Goal: Feedback & Contribution: Contribute content

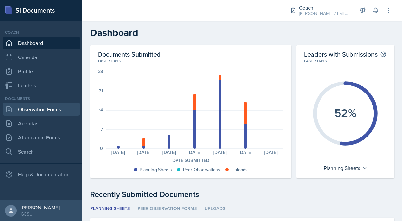
click at [51, 109] on link "Observation Forms" at bounding box center [41, 109] width 77 height 13
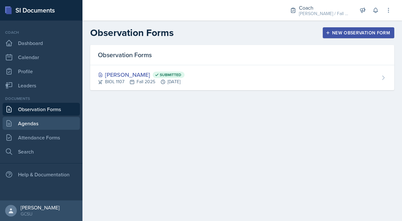
click at [36, 127] on link "Agendas" at bounding box center [41, 123] width 77 height 13
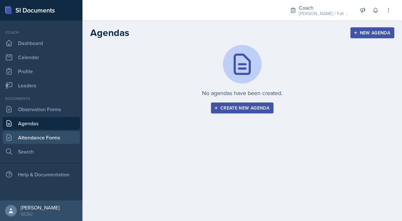
click at [29, 138] on link "Attendance Forms" at bounding box center [41, 137] width 77 height 13
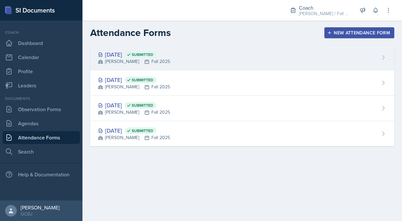
click at [157, 59] on div "[PERSON_NAME] Fall 2025" at bounding box center [134, 61] width 72 height 7
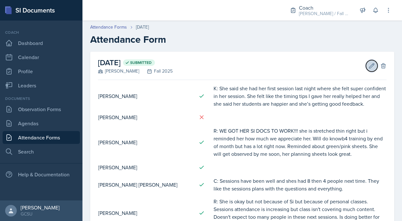
click at [371, 66] on icon at bounding box center [371, 65] width 5 height 5
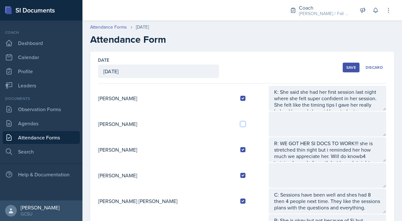
click at [240, 124] on input "checkbox" at bounding box center [242, 124] width 5 height 5
checkbox input "true"
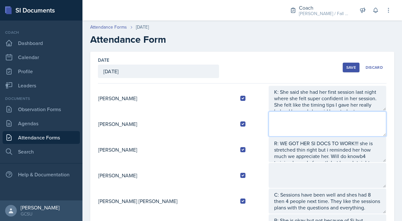
click at [274, 117] on textarea at bounding box center [326, 124] width 117 height 25
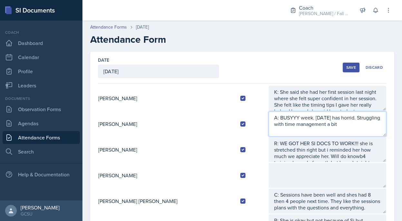
type textarea "A: BUSYYY week. [DATE] has horrid. Struggling with time management a bit"
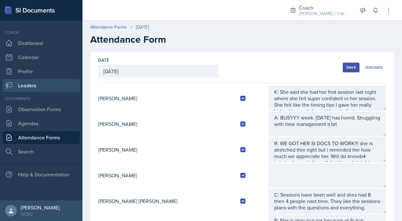
click at [27, 88] on link "Leaders" at bounding box center [41, 85] width 77 height 13
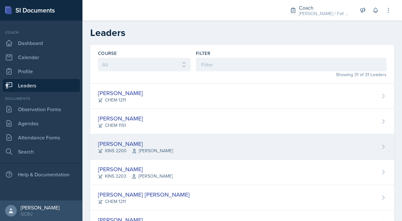
scroll to position [50, 0]
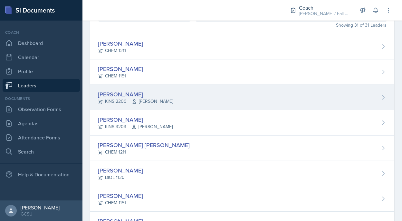
click at [155, 94] on div "[PERSON_NAME]" at bounding box center [135, 94] width 75 height 9
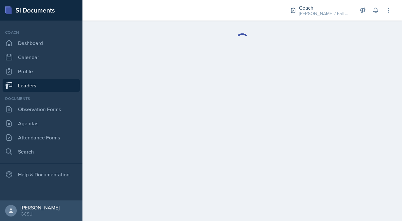
click at [42, 82] on link "Leaders" at bounding box center [41, 85] width 77 height 13
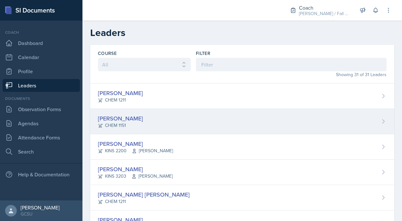
click at [115, 110] on div "Odeya Atar CHEM 1151" at bounding box center [242, 121] width 304 height 25
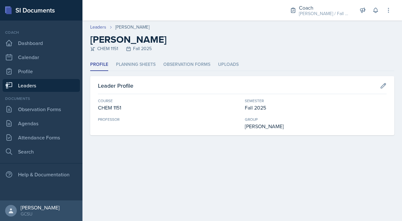
click at [135, 58] on header "Leaders [PERSON_NAME] CHEM 1151 Fall 2025" at bounding box center [241, 40] width 319 height 38
click at [136, 62] on li "Planning Sheets" at bounding box center [136, 65] width 40 height 13
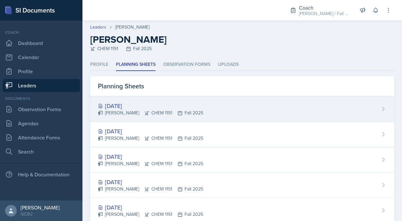
click at [137, 110] on div "[DATE]" at bounding box center [150, 106] width 105 height 9
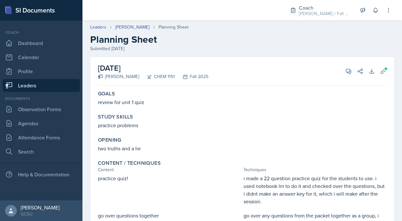
click at [218, 37] on h2 "Planning Sheet" at bounding box center [242, 40] width 304 height 12
click at [46, 114] on link "Observation Forms" at bounding box center [41, 109] width 77 height 13
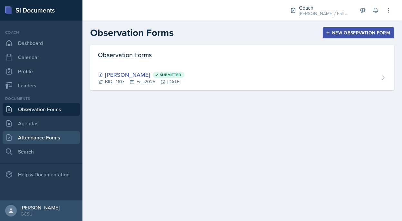
click at [44, 136] on link "Attendance Forms" at bounding box center [41, 137] width 77 height 13
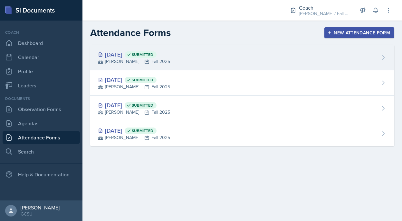
click at [149, 51] on span "Submitted" at bounding box center [141, 54] width 32 height 6
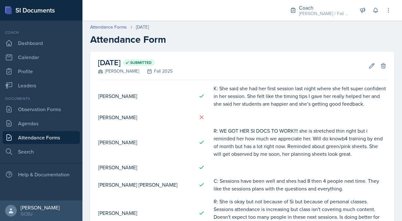
click at [53, 134] on link "Attendance Forms" at bounding box center [41, 137] width 77 height 13
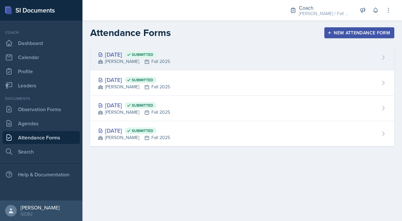
click at [170, 58] on div "[DATE] Submitted" at bounding box center [134, 54] width 72 height 9
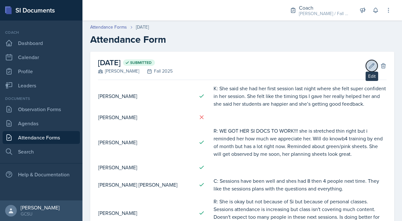
click at [369, 63] on icon at bounding box center [371, 66] width 6 height 6
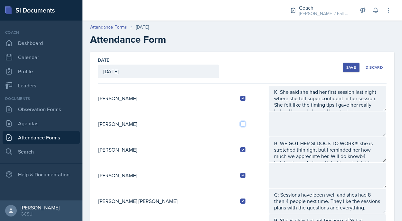
click at [240, 125] on input "checkbox" at bounding box center [242, 124] width 5 height 5
checkbox input "true"
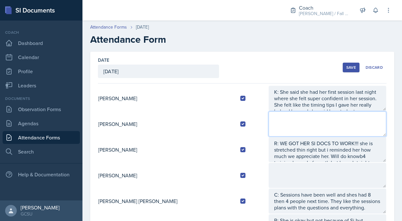
click at [268, 125] on textarea at bounding box center [326, 124] width 117 height 25
type textarea "A: Struggling for time, sent her [DOMAIN_NAME]"
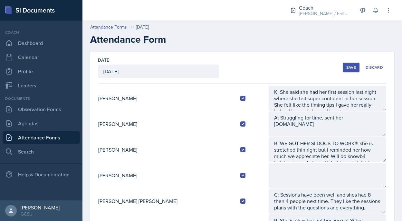
click at [347, 67] on div "Save" at bounding box center [351, 67] width 10 height 5
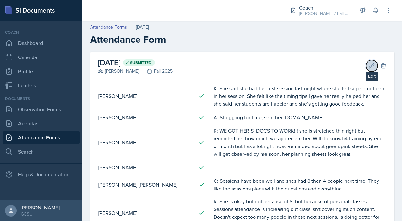
click at [372, 65] on icon at bounding box center [371, 66] width 6 height 6
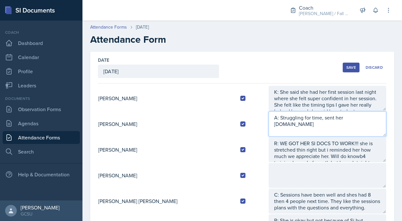
click at [356, 113] on textarea "A: Struggling for time, sent her [DOMAIN_NAME]" at bounding box center [326, 124] width 117 height 25
click at [356, 117] on textarea "A: Struggling for time, sent her [DOMAIN_NAME]" at bounding box center [326, 124] width 117 height 25
type textarea "A: Struggling for time, sent her [DOMAIN_NAME] & ScienceOlympiad."
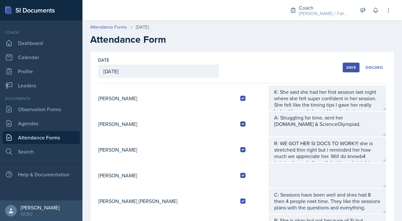
click at [348, 72] on div "Save Discard" at bounding box center [364, 67] width 44 height 15
click at [348, 72] on button "Save" at bounding box center [350, 68] width 17 height 10
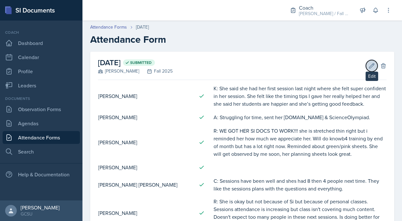
click at [367, 66] on button "Edit" at bounding box center [372, 66] width 12 height 12
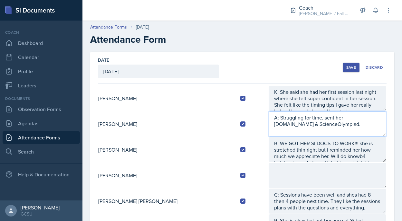
click at [318, 121] on textarea "A: Struggling for time, sent her [DOMAIN_NAME] & ScienceOlympiad." at bounding box center [326, 124] width 117 height 25
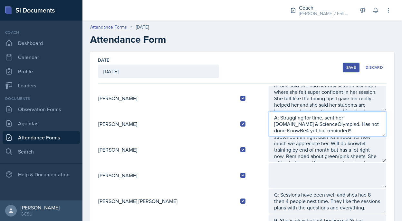
type textarea "A: Struggling for time, sent her [DOMAIN_NAME] & ScienceOlympiad. Has not done …"
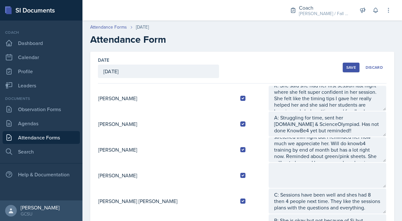
click at [350, 63] on button "Save" at bounding box center [350, 68] width 17 height 10
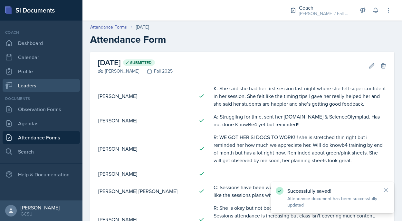
click at [24, 86] on link "Leaders" at bounding box center [41, 85] width 77 height 13
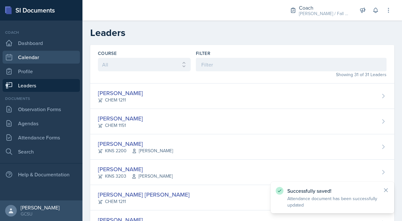
click at [33, 60] on link "Calendar" at bounding box center [41, 57] width 77 height 13
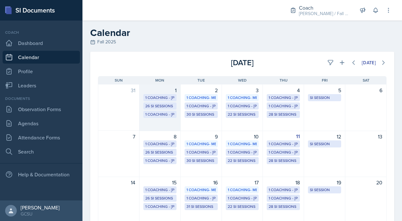
click at [160, 107] on div "26 SI Sessions" at bounding box center [159, 106] width 29 height 6
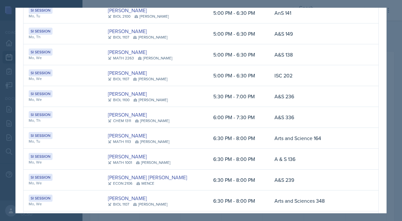
scroll to position [354, 0]
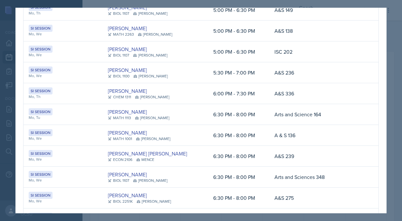
click at [397, 72] on div at bounding box center [201, 110] width 402 height 221
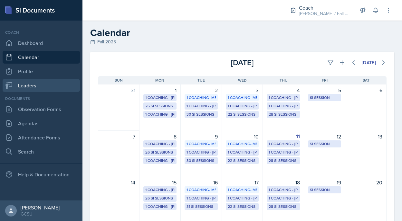
click at [23, 91] on link "Leaders" at bounding box center [41, 85] width 77 height 13
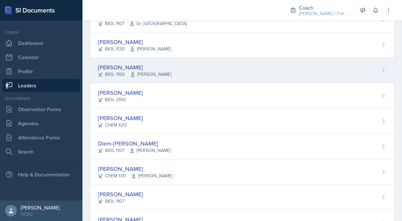
scroll to position [347, 0]
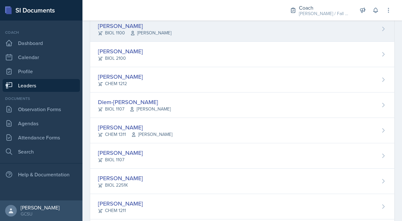
click at [160, 132] on span "[PERSON_NAME]" at bounding box center [151, 134] width 41 height 7
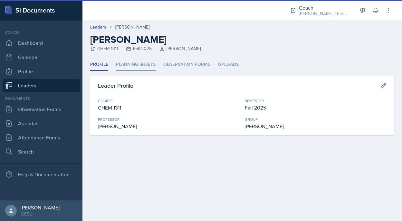
click at [134, 69] on li "Planning Sheets" at bounding box center [136, 65] width 40 height 13
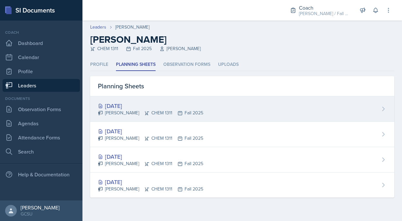
click at [145, 112] on div "[PERSON_NAME] CHEM 1311 Fall 2025" at bounding box center [150, 113] width 105 height 7
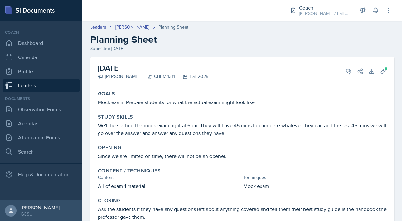
click at [127, 23] on header "Leaders [PERSON_NAME] Planning Sheet Planning Sheet Submitted [DATE]" at bounding box center [241, 37] width 319 height 41
click at [127, 28] on link "[PERSON_NAME]" at bounding box center [132, 27] width 34 height 7
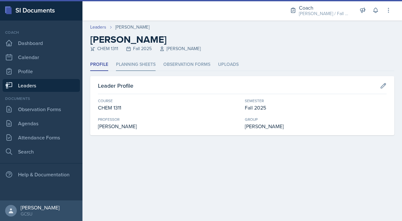
click at [144, 67] on li "Planning Sheets" at bounding box center [136, 65] width 40 height 13
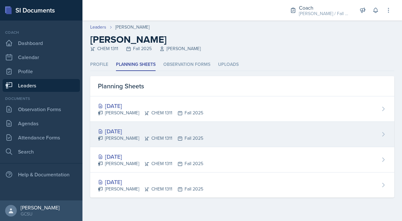
click at [139, 132] on div "[DATE]" at bounding box center [150, 131] width 105 height 9
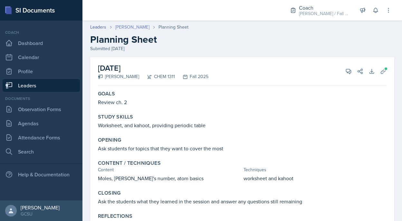
click at [133, 26] on link "[PERSON_NAME]" at bounding box center [132, 27] width 34 height 7
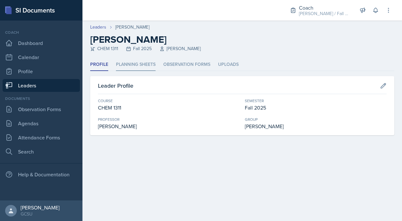
click at [138, 66] on li "Planning Sheets" at bounding box center [136, 65] width 40 height 13
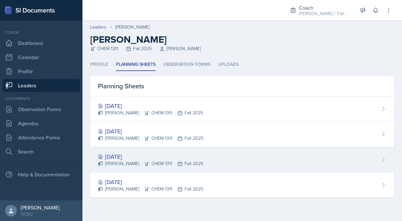
click at [130, 151] on div "[DATE] [PERSON_NAME] CHEM 1311 Fall 2025" at bounding box center [242, 159] width 304 height 25
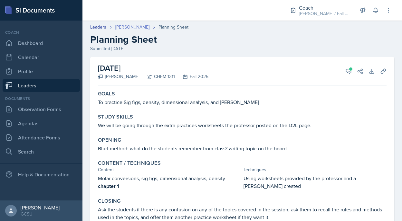
click at [135, 27] on link "[PERSON_NAME]" at bounding box center [132, 27] width 34 height 7
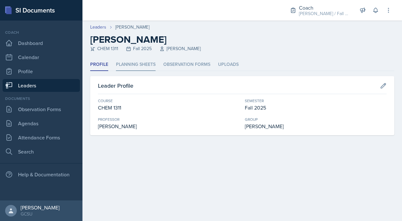
click at [127, 65] on li "Planning Sheets" at bounding box center [136, 65] width 40 height 13
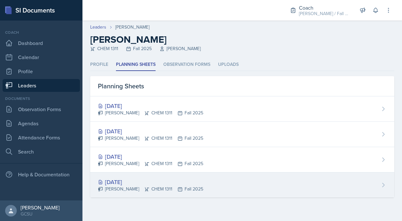
click at [124, 197] on div "[DATE] [PERSON_NAME] CHEM 1311 Fall 2025" at bounding box center [242, 185] width 304 height 25
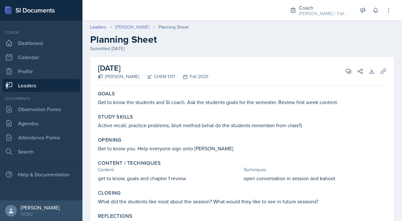
click at [132, 24] on link "[PERSON_NAME]" at bounding box center [132, 27] width 34 height 7
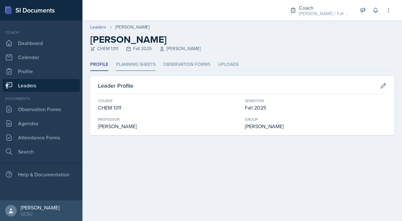
click at [135, 68] on li "Planning Sheets" at bounding box center [136, 65] width 40 height 13
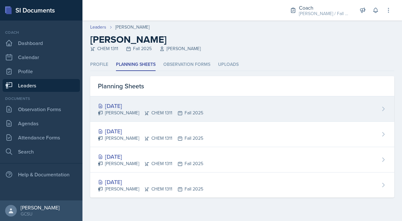
click at [130, 108] on div "[DATE]" at bounding box center [150, 106] width 105 height 9
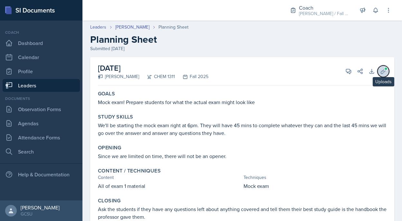
click at [384, 67] on button "Uploads" at bounding box center [383, 72] width 12 height 12
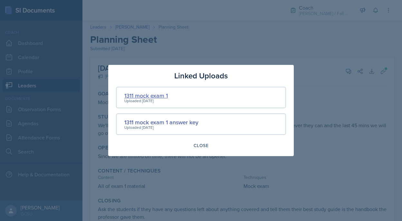
click at [153, 95] on div "1311 mock exam 1" at bounding box center [145, 95] width 43 height 9
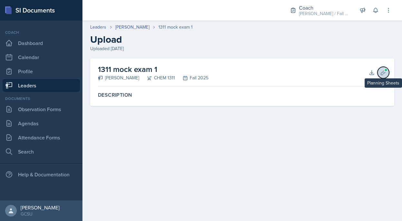
click at [386, 71] on span at bounding box center [386, 70] width 4 height 4
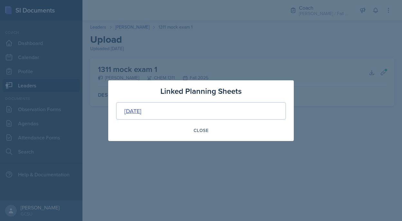
click at [141, 113] on div "[DATE]" at bounding box center [132, 111] width 17 height 9
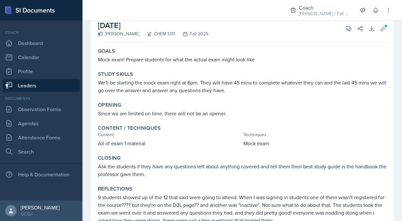
scroll to position [51, 0]
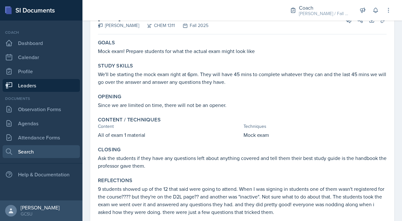
click at [51, 152] on link "Search" at bounding box center [41, 151] width 77 height 13
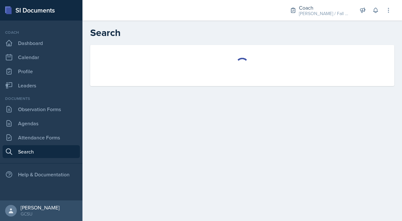
select select "all"
select select "1"
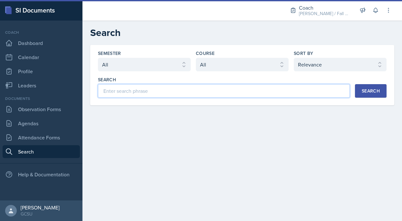
click at [144, 95] on input at bounding box center [224, 91] width 252 height 14
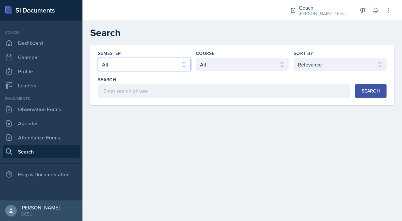
click at [145, 67] on select "Select semester All Fall 2025 Spring 2025 Fall 2024 Spring 2024 Fall 2023 Sprin…" at bounding box center [144, 65] width 93 height 14
select select "986fdc3e-2246-4ffd-9cb8-78666de4ebed"
click at [98, 58] on select "Select semester All Fall 2025 Spring 2025 Fall 2024 Spring 2024 Fall 2023 Sprin…" at bounding box center [144, 65] width 93 height 14
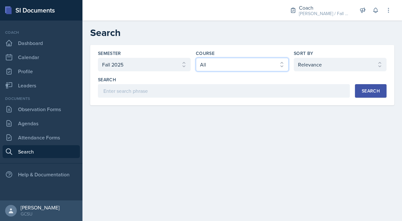
click at [206, 63] on select "Select course All ACCT 3101 ACCT 3102 ASTR 1000 BIOL 1100 BIOL 1107 BIOL 1108 B…" at bounding box center [242, 65] width 93 height 14
select select "6c2ef7cf-c78c-4988-858d-cab6c64a7a66"
click at [196, 58] on select "Select course All ACCT 3101 ACCT 3102 ASTR 1000 BIOL 1100 BIOL 1107 BIOL 1108 B…" at bounding box center [242, 65] width 93 height 14
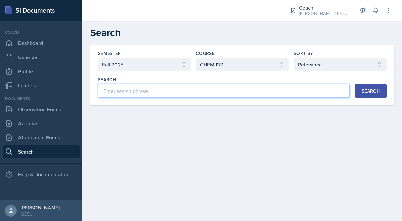
click at [310, 84] on input at bounding box center [224, 91] width 252 height 14
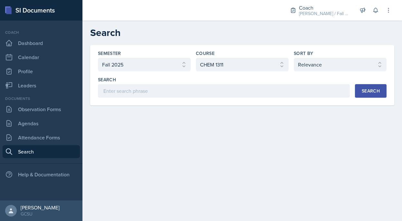
click at [370, 86] on button "Search" at bounding box center [371, 91] width 32 height 14
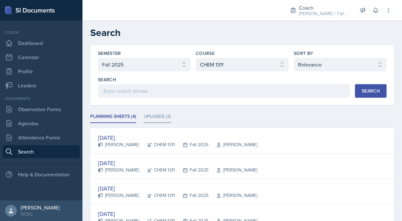
click at [150, 121] on li "Uploads (3)" at bounding box center [157, 117] width 27 height 13
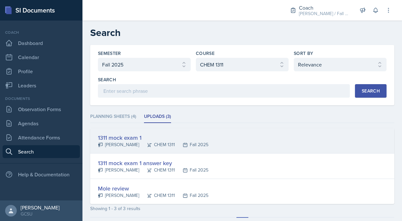
click at [147, 146] on icon at bounding box center [149, 145] width 4 height 4
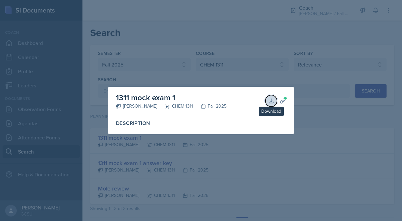
click at [272, 102] on icon at bounding box center [271, 101] width 6 height 6
click at [183, 74] on div at bounding box center [201, 110] width 402 height 221
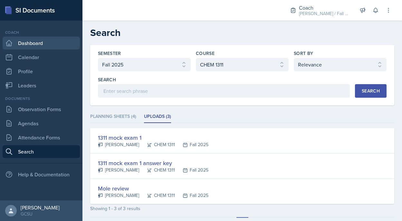
click at [28, 38] on link "Dashboard" at bounding box center [41, 43] width 77 height 13
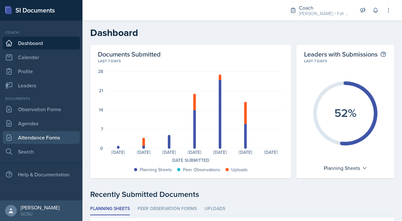
click at [46, 137] on link "Attendance Forms" at bounding box center [41, 137] width 77 height 13
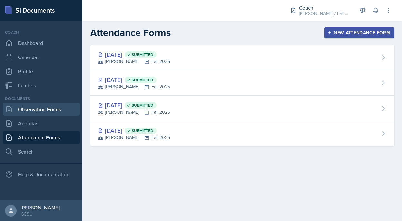
click at [49, 105] on link "Observation Forms" at bounding box center [41, 109] width 77 height 13
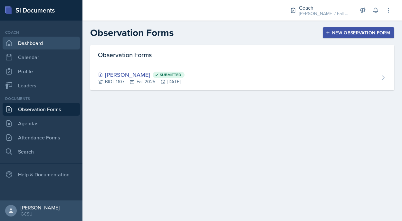
click at [53, 41] on link "Dashboard" at bounding box center [41, 43] width 77 height 13
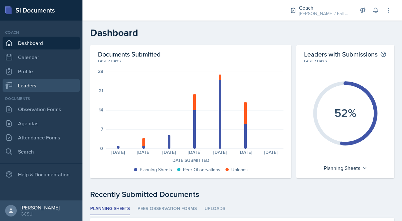
click at [68, 83] on link "Leaders" at bounding box center [41, 85] width 77 height 13
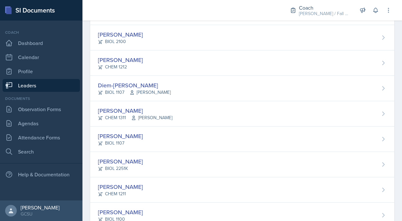
scroll to position [366, 0]
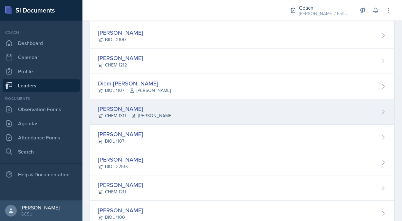
click at [143, 124] on div "[PERSON_NAME] CHEM 1311 [PERSON_NAME]" at bounding box center [242, 111] width 304 height 25
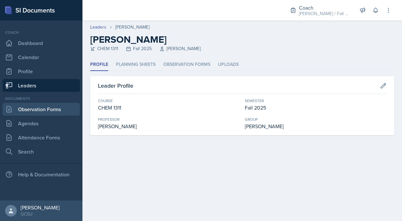
click at [49, 109] on link "Observation Forms" at bounding box center [41, 109] width 77 height 13
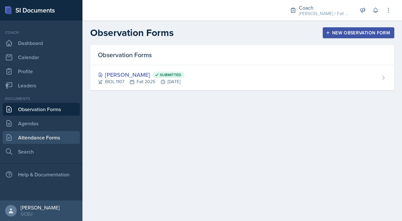
click at [50, 141] on link "Attendance Forms" at bounding box center [41, 137] width 77 height 13
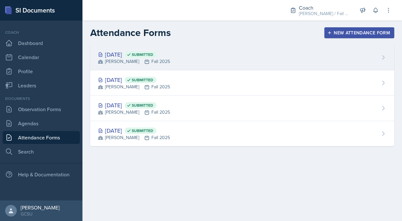
click at [155, 51] on span "Submitted" at bounding box center [141, 54] width 32 height 6
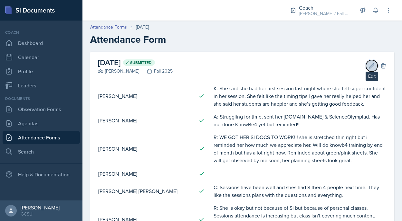
click at [371, 67] on icon at bounding box center [371, 65] width 5 height 5
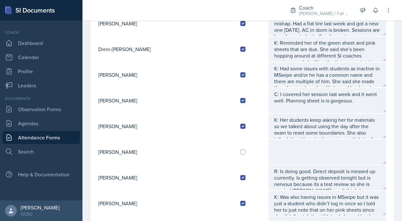
scroll to position [420, 0]
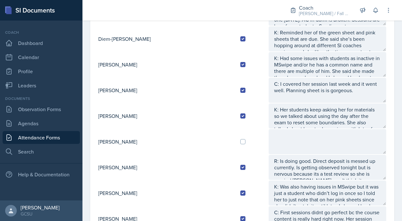
click at [235, 136] on td at bounding box center [251, 142] width 33 height 26
click at [240, 141] on input "checkbox" at bounding box center [242, 141] width 5 height 5
checkbox input "true"
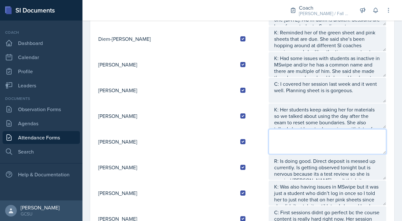
click at [285, 133] on textarea at bounding box center [326, 141] width 117 height 25
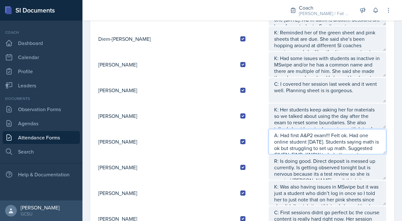
scroll to position [4, 0]
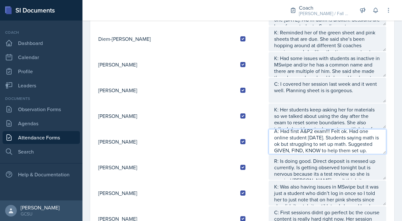
type textarea "A: Had first A&P2 exam!!! Felt ok. Had one online student [DATE]. Students sayi…"
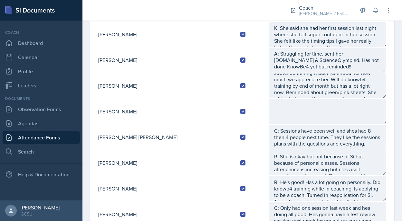
scroll to position [0, 0]
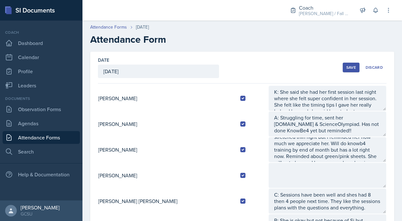
click at [350, 67] on div "Save" at bounding box center [351, 67] width 10 height 5
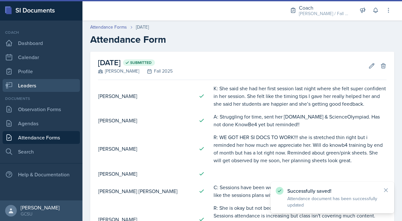
click at [27, 84] on link "Leaders" at bounding box center [41, 85] width 77 height 13
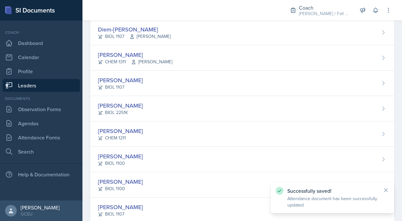
scroll to position [420, 0]
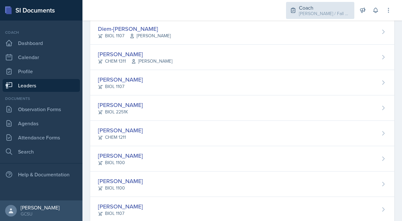
click at [331, 15] on div "[PERSON_NAME] / Fall 2025" at bounding box center [324, 13] width 51 height 7
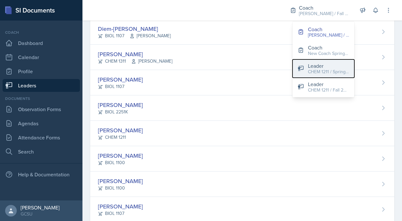
click at [318, 71] on div "CHEM 1211 / Spring 2025" at bounding box center [328, 72] width 41 height 7
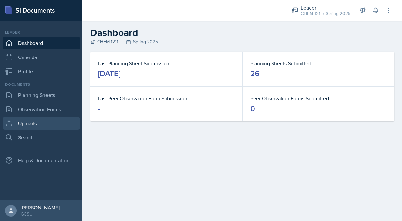
click at [25, 124] on link "Uploads" at bounding box center [41, 123] width 77 height 13
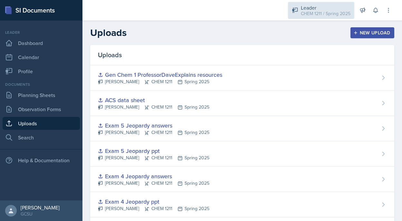
click at [312, 11] on div "CHEM 1211 / Spring 2025" at bounding box center [326, 13] width 50 height 7
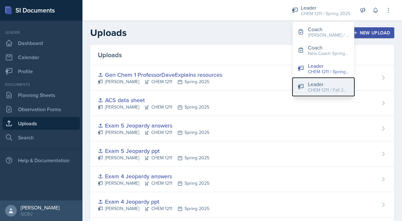
click at [307, 89] on button "Leader CHEM 1211 / Fall 2024" at bounding box center [323, 87] width 62 height 18
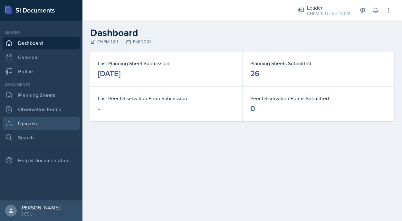
click at [12, 126] on icon at bounding box center [9, 124] width 8 height 8
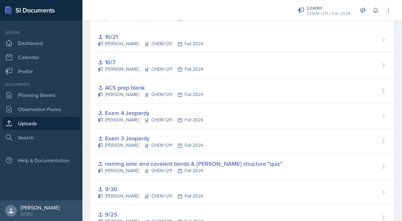
scroll to position [317, 0]
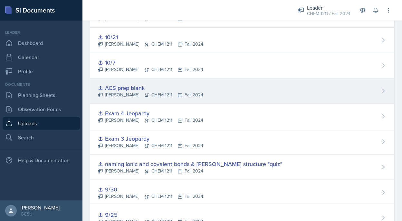
click at [157, 92] on div "[PERSON_NAME] CHEM 1211 Fall 2024" at bounding box center [150, 95] width 105 height 7
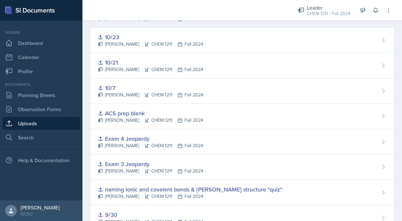
scroll to position [308, 0]
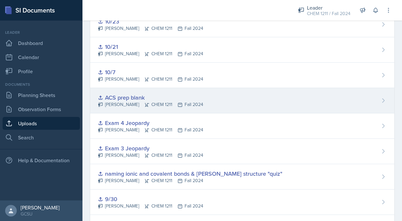
click at [187, 100] on div "ACS prep blank" at bounding box center [150, 97] width 105 height 9
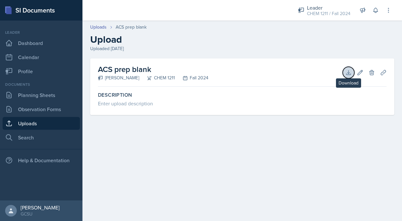
click at [348, 71] on icon at bounding box center [348, 73] width 6 height 6
click at [34, 122] on link "Uploads" at bounding box center [41, 123] width 77 height 13
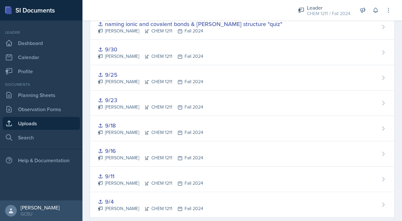
scroll to position [520, 0]
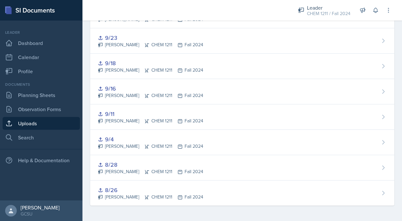
click at [327, 19] on div "Leader CHEM 1211 / Fall 2024 Coach [PERSON_NAME] / Fall 2025 Coach New Coach Sp…" at bounding box center [340, 10] width 103 height 21
click at [324, 16] on div "CHEM 1211 / Fall 2024" at bounding box center [328, 13] width 43 height 7
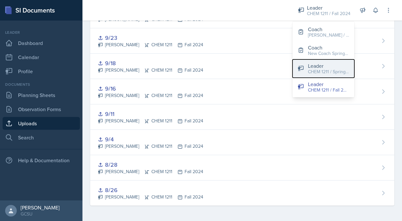
click at [313, 62] on div "Leader" at bounding box center [328, 66] width 41 height 8
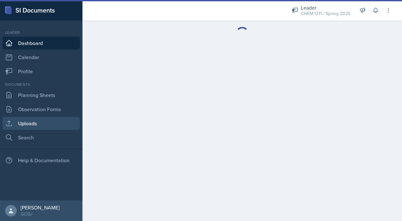
click at [45, 122] on link "Uploads" at bounding box center [41, 123] width 77 height 13
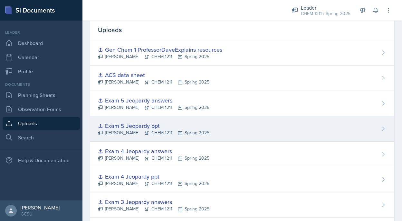
scroll to position [164, 0]
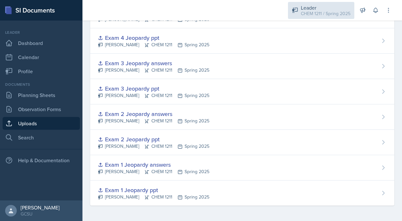
click at [342, 10] on div "CHEM 1211 / Spring 2025" at bounding box center [326, 13] width 50 height 7
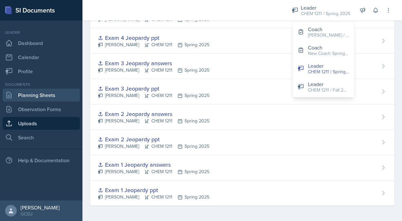
click at [42, 95] on link "Planning Sheets" at bounding box center [41, 95] width 77 height 13
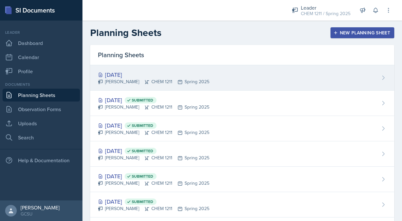
click at [166, 76] on div "[DATE]" at bounding box center [153, 74] width 111 height 9
click at [237, 78] on div "[DATE] [PERSON_NAME] CHEM 1211 Spring 2025" at bounding box center [242, 77] width 304 height 25
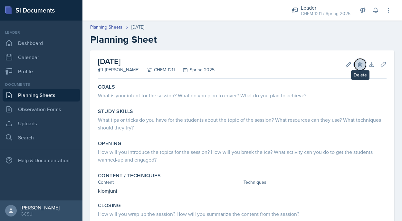
click at [363, 64] on icon at bounding box center [360, 64] width 6 height 6
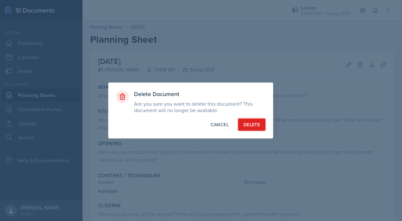
click at [252, 128] on div "Delete" at bounding box center [251, 125] width 16 height 6
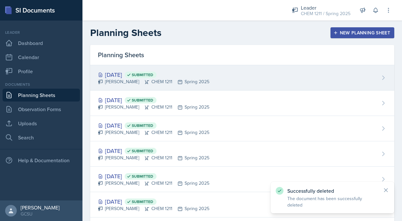
click at [134, 77] on div "[DATE] Submitted" at bounding box center [153, 74] width 111 height 9
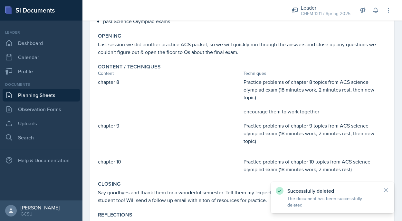
scroll to position [191, 0]
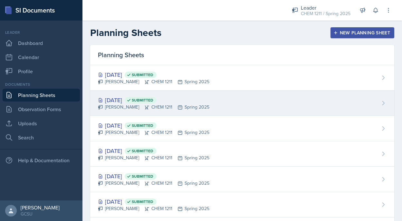
click at [144, 98] on div "[DATE] Submitted" at bounding box center [153, 100] width 111 height 9
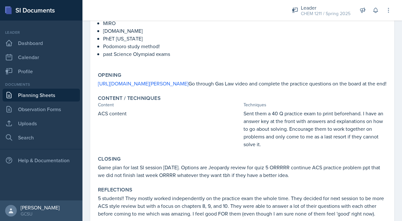
scroll to position [133, 0]
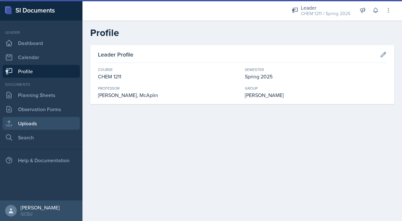
click at [43, 124] on link "Uploads" at bounding box center [41, 123] width 77 height 13
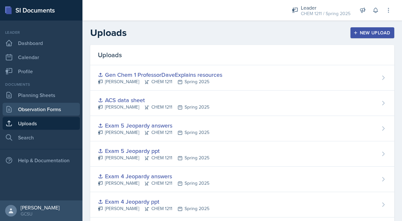
click at [46, 112] on link "Observation Forms" at bounding box center [41, 109] width 77 height 13
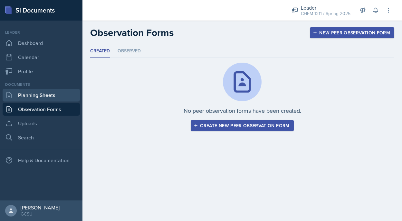
click at [45, 97] on link "Planning Sheets" at bounding box center [41, 95] width 77 height 13
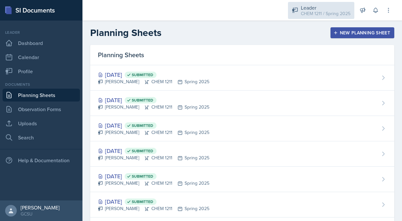
click at [332, 10] on div "CHEM 1211 / Spring 2025" at bounding box center [326, 13] width 50 height 7
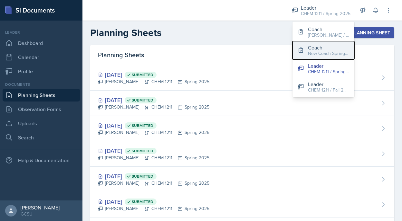
click at [322, 49] on div "Coach" at bounding box center [328, 48] width 41 height 8
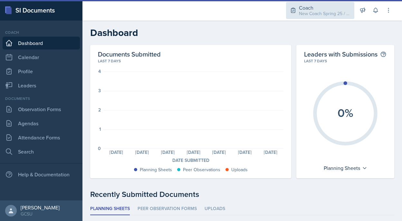
click at [311, 18] on div "Coach New Coach Spring 25 / Spring 2025" at bounding box center [320, 10] width 68 height 17
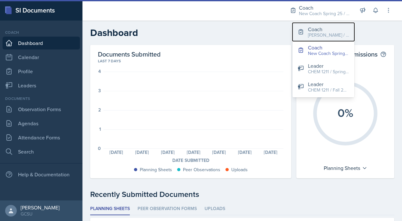
click at [309, 27] on div "Coach" at bounding box center [328, 29] width 41 height 8
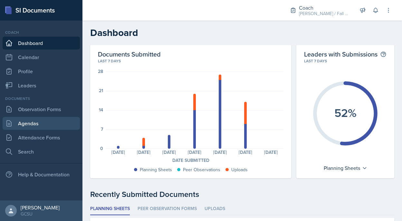
click at [42, 122] on link "Agendas" at bounding box center [41, 123] width 77 height 13
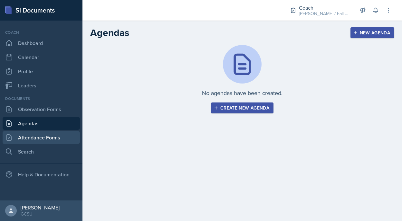
click at [35, 143] on link "Attendance Forms" at bounding box center [41, 137] width 77 height 13
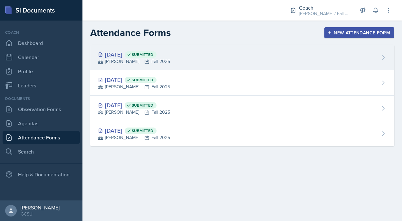
click at [144, 56] on div "[DATE] Submitted" at bounding box center [134, 54] width 72 height 9
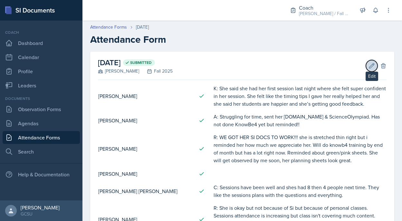
click at [376, 63] on button "Edit" at bounding box center [372, 66] width 12 height 12
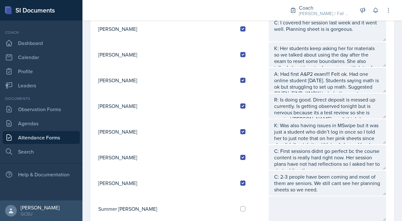
scroll to position [6, 0]
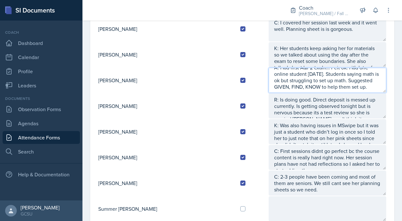
click at [336, 86] on textarea "A: Had first A&P2 exam!!! Felt ok. Had one online student [DATE]. Students sayi…" at bounding box center [326, 80] width 117 height 25
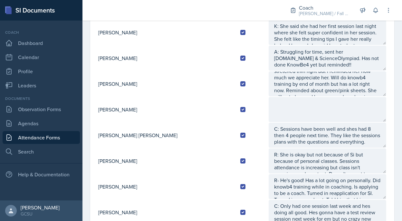
scroll to position [90, 0]
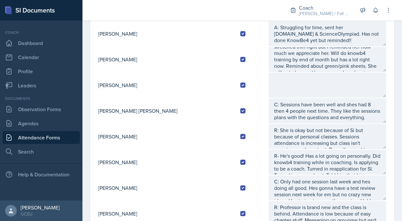
type textarea "A: Had first A&P2 exam!!! Felt ok. Had one online student Tuesday. Students say…"
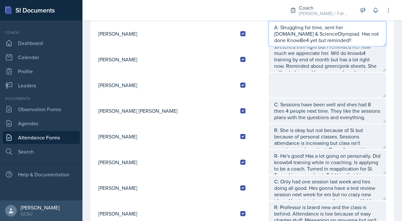
click at [327, 41] on textarea "A: Struggling for time, sent her [DOMAIN_NAME] & ScienceOlympiad. Has not done …" at bounding box center [326, 33] width 117 height 25
click at [288, 34] on textarea "A: Struggling for time, sent her [DOMAIN_NAME] & ScienceOlympiad. Has not done …" at bounding box center [326, 33] width 117 height 25
click at [296, 40] on textarea "A: Struggling for time, sent her chemquiz.net & ScienceOlympiad to help with pr…" at bounding box center [326, 33] width 117 height 25
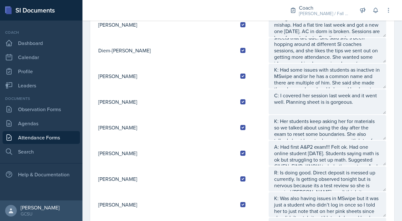
scroll to position [418, 0]
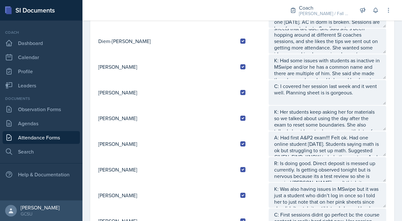
type textarea "A: Struggling for time, sent her chemquiz.net & ScienceOlympiad to help with pr…"
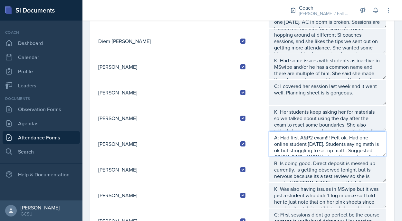
click at [301, 143] on textarea "A: Had first A&P2 exam!!! Felt ok. Had one online student Tuesday. Students say…" at bounding box center [326, 144] width 117 height 25
click at [322, 153] on textarea "A: Had first A&P2 exam!!! Felt ok. Had one online student Tuesday. Students say…" at bounding box center [326, 144] width 117 height 25
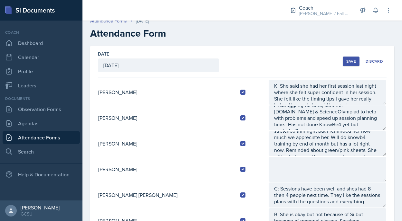
scroll to position [0, 0]
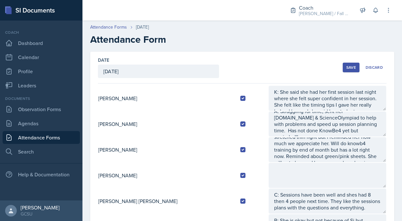
type textarea "A: Had first A&P2 exam!!! Felt ok. Had one online student Tuesday. Students say…"
click at [348, 66] on div "Save" at bounding box center [351, 67] width 10 height 5
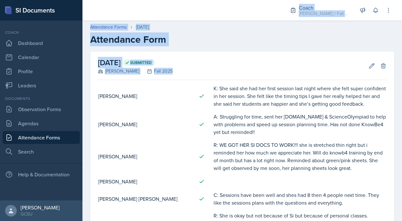
drag, startPoint x: 348, startPoint y: 66, endPoint x: 87, endPoint y: -16, distance: 273.9
click at [87, 0] on html "SI Documents Coach Dashboard Calendar Profile Leaders Documents Observation For…" at bounding box center [201, 110] width 402 height 221
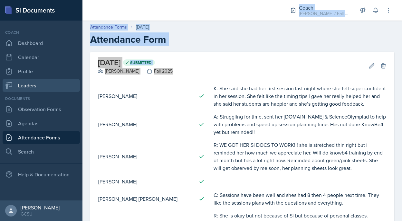
click at [27, 83] on link "Leaders" at bounding box center [41, 85] width 77 height 13
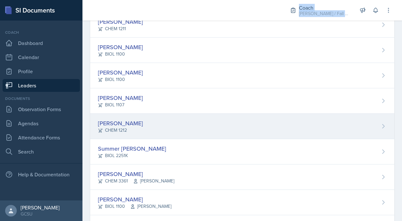
scroll to position [538, 0]
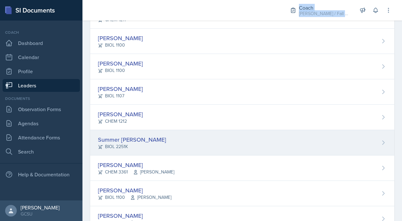
click at [125, 142] on div "Summer [PERSON_NAME]" at bounding box center [132, 139] width 68 height 9
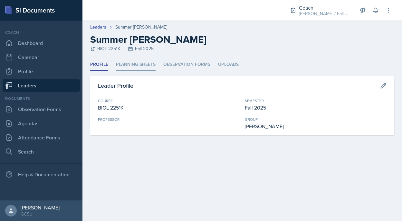
click at [144, 67] on li "Planning Sheets" at bounding box center [136, 65] width 40 height 13
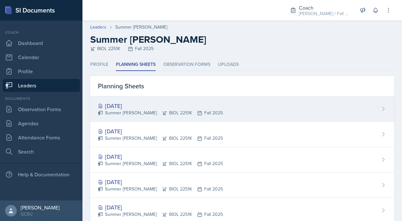
click at [144, 106] on div "[DATE]" at bounding box center [160, 106] width 125 height 9
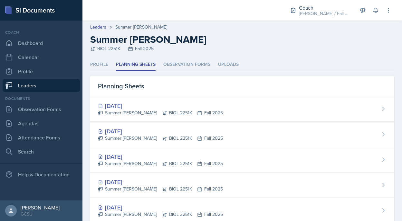
click at [122, 129] on div "[DATE]" at bounding box center [160, 131] width 125 height 9
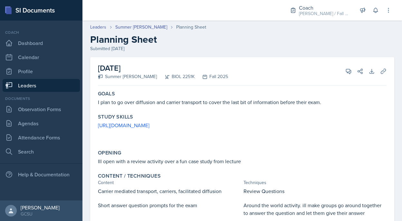
click at [383, 79] on div "September 8th, 2025 Summer Morse BIOL 2251K Fall 2025 View Comments Comments Se…" at bounding box center [242, 71] width 288 height 28
click at [381, 68] on button "Uploads" at bounding box center [383, 72] width 12 height 12
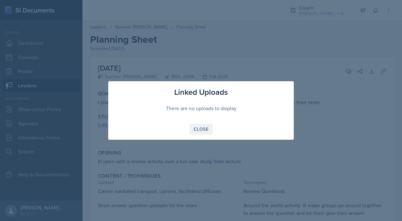
click at [201, 125] on button "Close" at bounding box center [200, 129] width 23 height 11
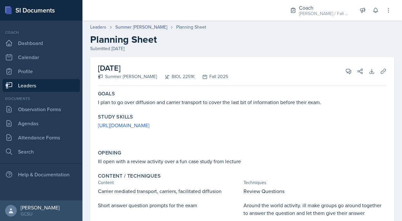
click at [26, 86] on link "Leaders" at bounding box center [41, 85] width 77 height 13
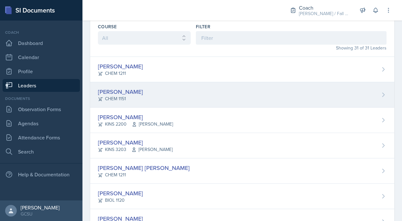
scroll to position [27, 0]
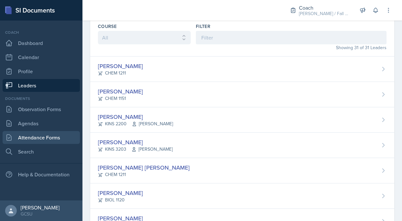
click at [50, 138] on link "Attendance Forms" at bounding box center [41, 137] width 77 height 13
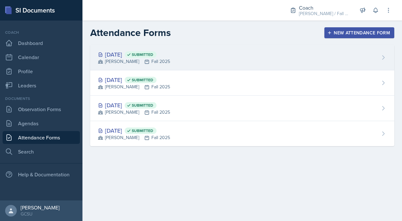
click at [145, 60] on icon at bounding box center [147, 62] width 4 height 4
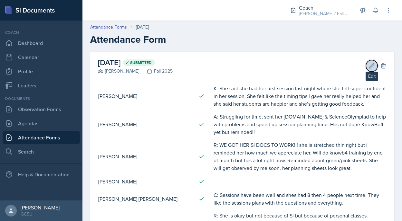
click at [372, 71] on button "Edit" at bounding box center [372, 66] width 12 height 12
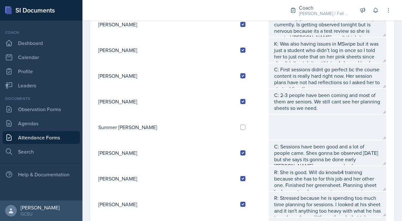
scroll to position [561, 0]
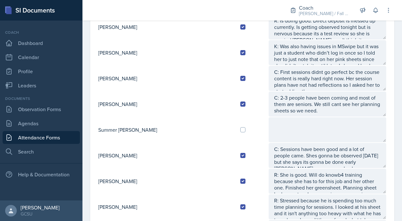
click at [235, 131] on td at bounding box center [251, 130] width 33 height 26
click at [240, 132] on input "checkbox" at bounding box center [242, 129] width 5 height 5
checkbox input "true"
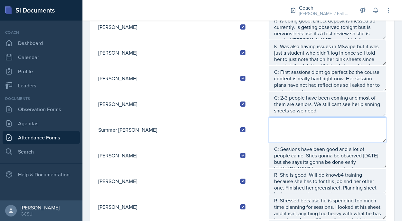
click at [268, 132] on textarea at bounding box center [326, 129] width 117 height 25
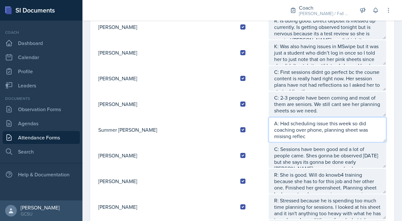
click at [321, 131] on textarea "A: Had scheduling issue this week so did coaching over phone, planning sheet wa…" at bounding box center [326, 129] width 117 height 25
click at [341, 131] on textarea "A: Had scheduling issue this week so did coaching over phone, planning sheet wa…" at bounding box center [326, 129] width 117 height 25
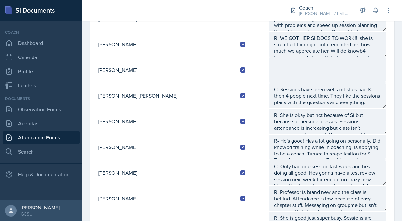
scroll to position [0, 0]
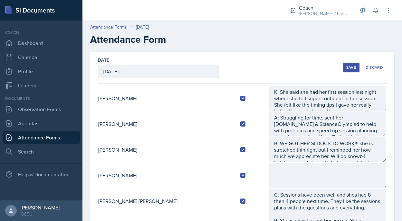
type textarea "A: Had scheduling issue this week so did coaching over phone, planning sheet wa…"
click at [353, 70] on div "Save" at bounding box center [351, 67] width 10 height 5
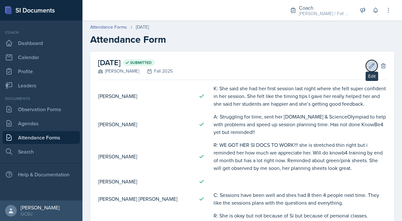
click at [372, 69] on button "Edit" at bounding box center [372, 66] width 12 height 12
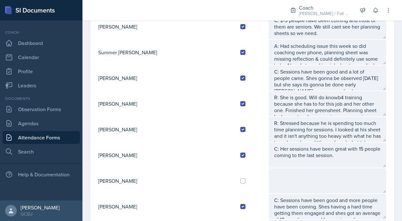
scroll to position [643, 0]
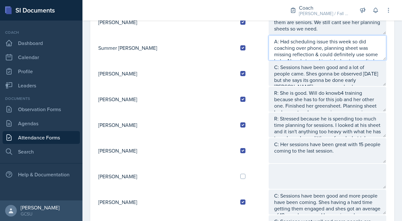
click at [339, 51] on textarea "A: Had scheduling issue this week so did coaching over phone, planning sheet wa…" at bounding box center [326, 47] width 117 height 25
click at [303, 48] on textarea "A: Had scheduling issue this week so did coaching over phone, planning sheet wa…" at bounding box center [326, 47] width 117 height 25
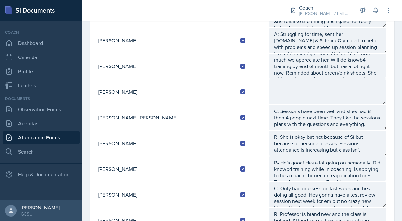
scroll to position [0, 0]
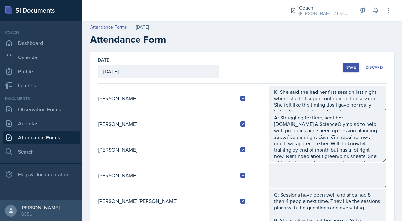
type textarea "A: Had scheduling issue this week so did coaching over phone, planning sheet wa…"
click at [350, 73] on div "Save Discard" at bounding box center [364, 67] width 44 height 15
click at [350, 61] on div "Save Discard" at bounding box center [364, 67] width 44 height 15
click at [350, 69] on div "Save" at bounding box center [351, 67] width 10 height 5
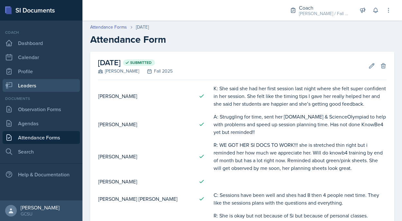
click at [36, 83] on link "Leaders" at bounding box center [41, 85] width 77 height 13
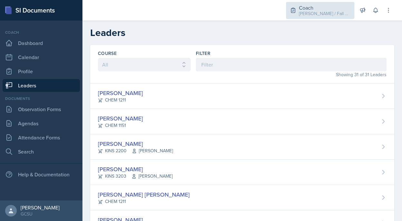
click at [318, 9] on div "Coach" at bounding box center [324, 8] width 51 height 8
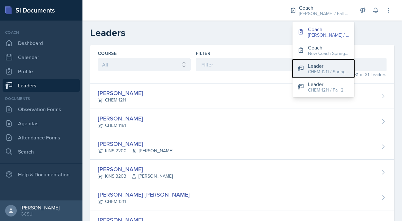
click at [317, 69] on div "CHEM 1211 / Spring 2025" at bounding box center [328, 72] width 41 height 7
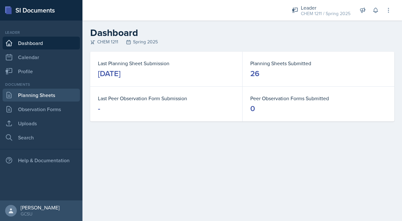
click at [49, 98] on link "Planning Sheets" at bounding box center [41, 95] width 77 height 13
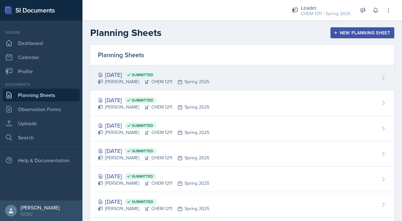
click at [147, 75] on span "Submitted" at bounding box center [141, 75] width 32 height 6
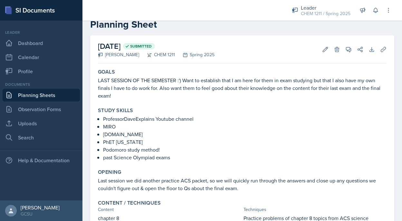
scroll to position [16, 0]
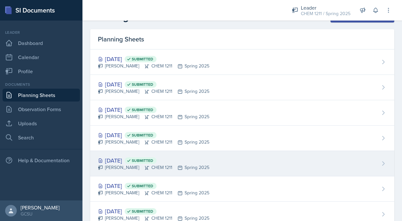
scroll to position [520, 0]
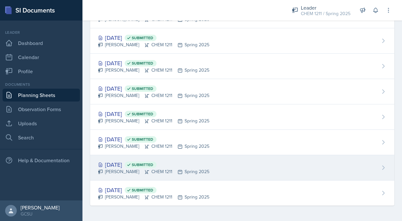
click at [177, 171] on icon at bounding box center [179, 172] width 5 height 5
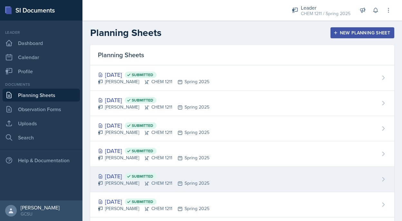
click at [136, 177] on div "Apr 16th, 2025 Submitted" at bounding box center [153, 176] width 111 height 9
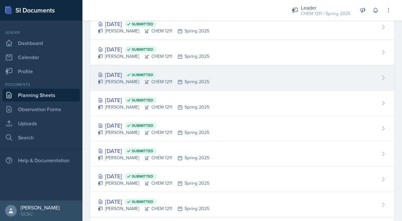
scroll to position [93, 0]
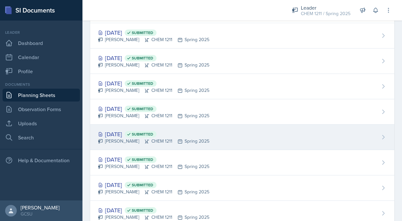
click at [123, 138] on div "Avery Halseth CHEM 1211 Spring 2025" at bounding box center [153, 141] width 111 height 7
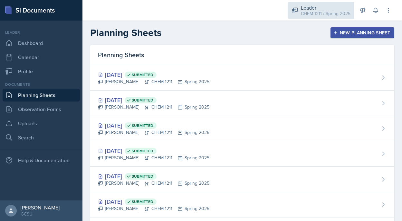
click at [344, 14] on div "CHEM 1211 / Spring 2025" at bounding box center [326, 13] width 50 height 7
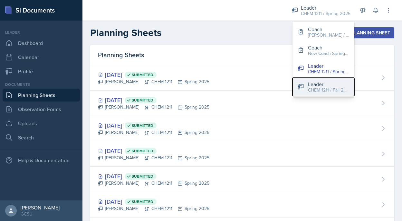
click at [321, 83] on div "Leader" at bounding box center [328, 84] width 41 height 8
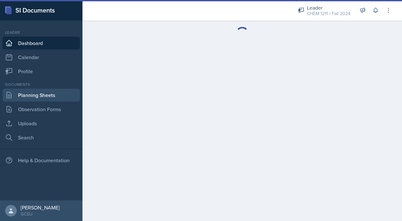
click at [50, 99] on link "Planning Sheets" at bounding box center [41, 95] width 77 height 13
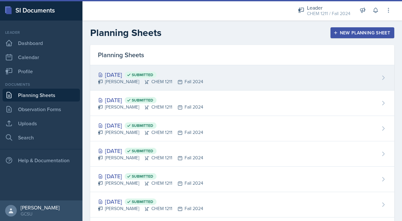
click at [135, 86] on div "Dec 4th, 2024 Submitted Avery Halseth CHEM 1211 Fall 2024" at bounding box center [242, 77] width 304 height 25
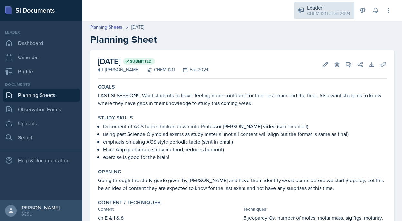
click at [319, 9] on div "Leader" at bounding box center [328, 8] width 43 height 8
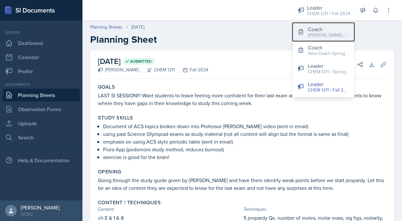
click at [318, 36] on div "[PERSON_NAME] / Fall 2025" at bounding box center [328, 35] width 41 height 7
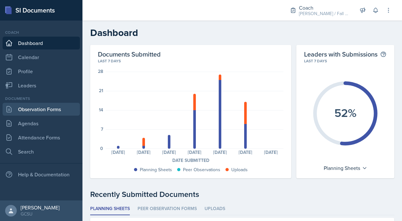
click at [38, 106] on link "Observation Forms" at bounding box center [41, 109] width 77 height 13
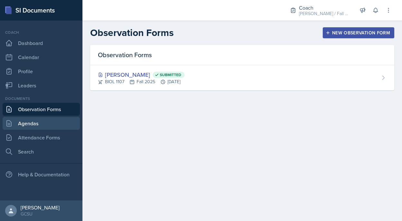
click at [39, 124] on link "Agendas" at bounding box center [41, 123] width 77 height 13
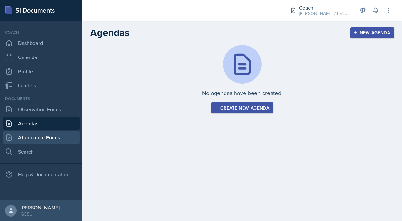
click at [47, 140] on link "Attendance Forms" at bounding box center [41, 137] width 77 height 13
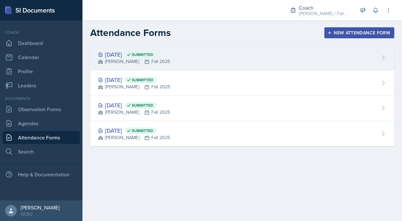
click at [167, 63] on div "[PERSON_NAME] Fall 2025" at bounding box center [134, 61] width 72 height 7
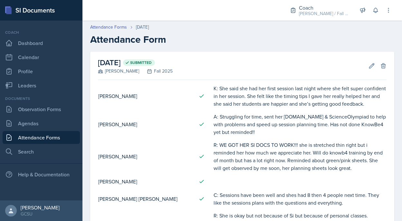
click at [364, 66] on div "Edit Delete" at bounding box center [374, 66] width 23 height 6
click at [370, 68] on icon at bounding box center [371, 65] width 5 height 5
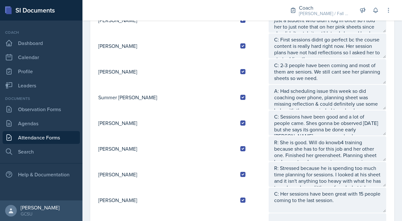
scroll to position [683, 0]
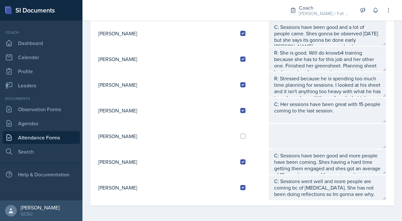
click at [201, 132] on td "[PERSON_NAME]" at bounding box center [166, 137] width 137 height 26
click at [240, 138] on input "checkbox" at bounding box center [242, 136] width 5 height 5
checkbox input "true"
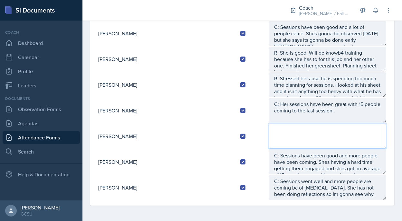
click at [268, 138] on textarea at bounding box center [326, 136] width 117 height 25
click at [268, 131] on textarea "A: Has 3 exams next week so wowzers" at bounding box center [326, 136] width 117 height 25
click at [330, 139] on textarea "A: Has 2 exams next week so wowzers" at bounding box center [326, 136] width 117 height 25
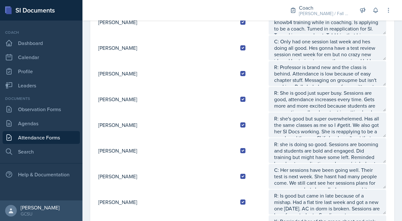
scroll to position [0, 0]
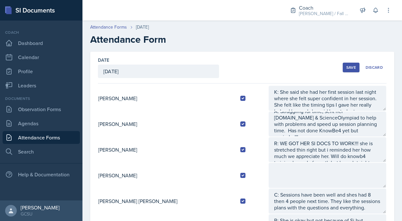
type textarea "A: Has 2 exams next week so wowzers. Students had test today so moved to Sunday…"
click at [354, 66] on div "Save" at bounding box center [351, 67] width 10 height 5
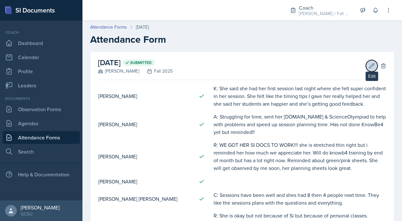
click at [371, 64] on icon at bounding box center [371, 65] width 5 height 5
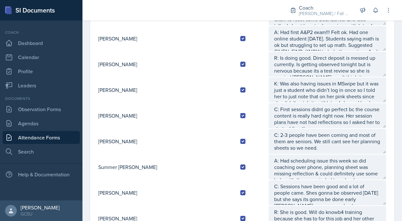
scroll to position [683, 0]
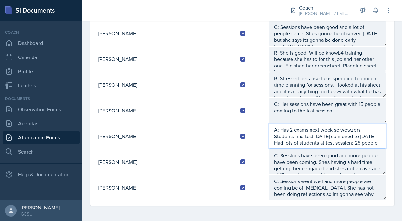
click at [304, 146] on textarea "A: Has 2 exams next week so wowzers. Students had test today so moved to Sunday…" at bounding box center [326, 136] width 117 height 25
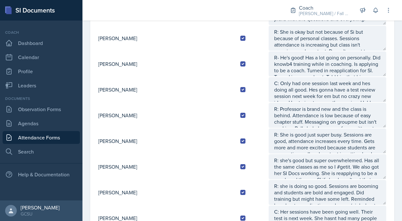
scroll to position [0, 0]
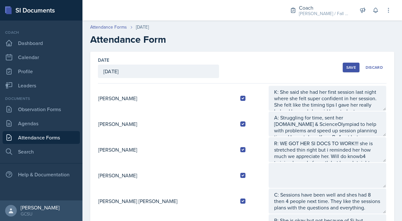
type textarea "A: Has 2 exams next week so wowzers. Students had test today so moved to Sunday…"
click at [350, 69] on div "Save" at bounding box center [351, 67] width 10 height 5
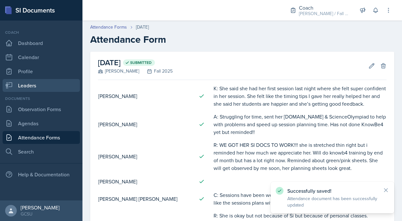
click at [42, 88] on link "Leaders" at bounding box center [41, 85] width 77 height 13
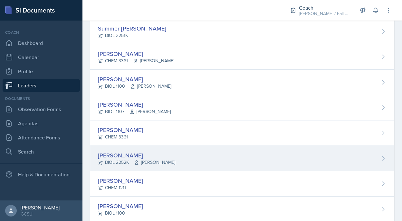
scroll to position [665, 0]
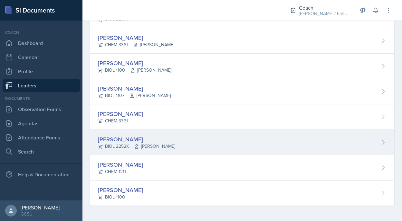
click at [194, 141] on div "Abigail Todd BIOL 2252K Kwan" at bounding box center [242, 142] width 304 height 25
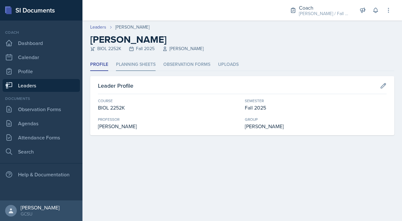
click at [137, 71] on li "Planning Sheets" at bounding box center [136, 65] width 40 height 13
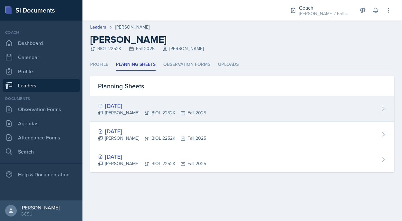
click at [137, 98] on div "Sep 9th, 2025 Abigail Todd BIOL 2252K Fall 2025" at bounding box center [242, 109] width 304 height 25
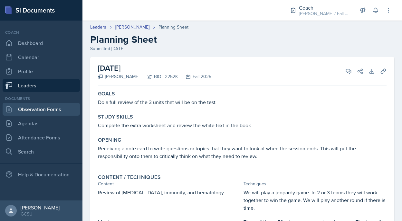
click at [47, 111] on link "Observation Forms" at bounding box center [41, 109] width 77 height 13
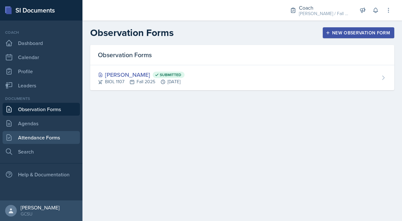
click at [41, 137] on link "Attendance Forms" at bounding box center [41, 137] width 77 height 13
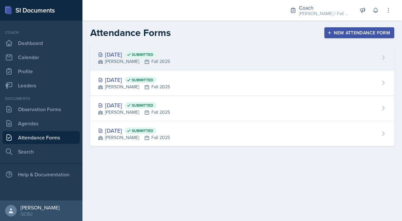
click at [133, 54] on div "[DATE] Submitted" at bounding box center [134, 54] width 72 height 9
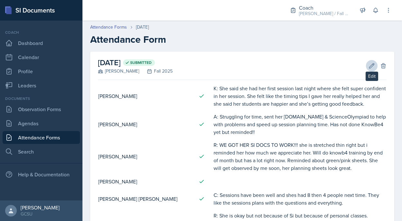
click at [372, 66] on icon at bounding box center [371, 65] width 5 height 5
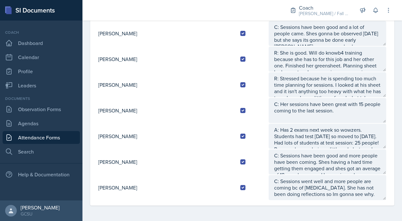
scroll to position [6, 0]
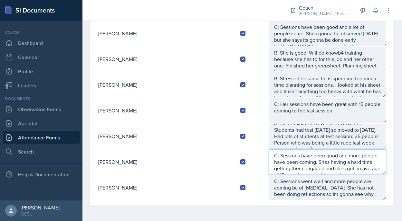
click at [312, 151] on textarea "C: Sessions have been good and more people have been coming. Shes having a hard…" at bounding box center [326, 162] width 117 height 25
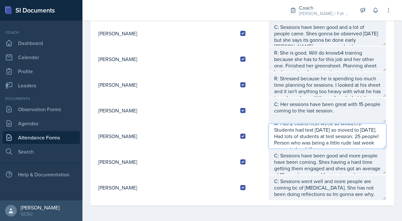
click at [308, 138] on textarea "A: Has 2 exams next week so wowzers. Students had test today so moved to Sunday…" at bounding box center [326, 136] width 117 height 25
click at [308, 142] on textarea "A: Has 2 exams next week so wowzers. Students had test today so moved to Sunday…" at bounding box center [326, 136] width 117 height 25
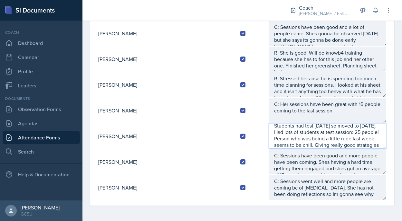
scroll to position [0, 0]
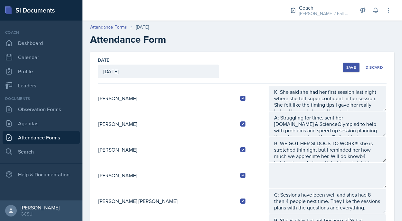
type textarea "A: Has 2 exams next week so wowzers. Students had test today so moved to Sunday…"
click at [354, 66] on div "Save" at bounding box center [351, 67] width 10 height 5
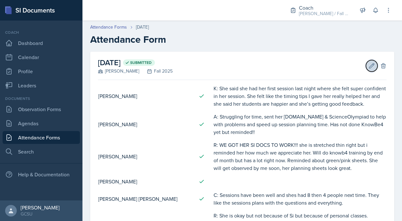
click at [372, 65] on icon at bounding box center [371, 66] width 6 height 6
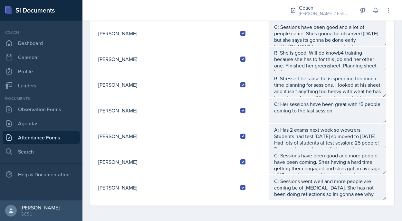
scroll to position [13, 0]
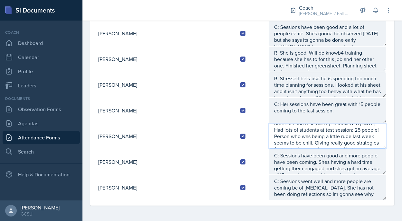
click at [327, 141] on textarea "A: Has 2 exams next week so wowzers. Students had test today so moved to Sunday…" at bounding box center [326, 136] width 117 height 25
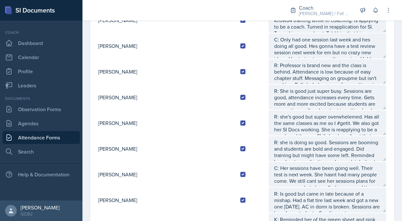
scroll to position [0, 0]
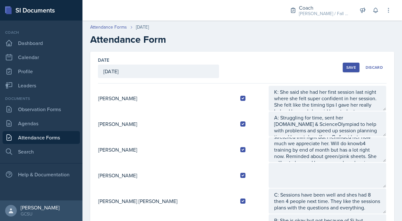
type textarea "A: Has 2 exams next week so wowzers. Students had test today so moved to Sunday…"
click at [357, 70] on button "Save" at bounding box center [350, 68] width 17 height 10
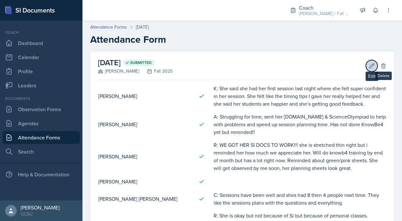
click at [374, 66] on icon at bounding box center [371, 66] width 6 height 6
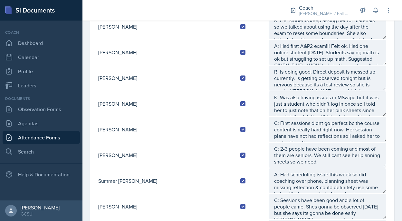
scroll to position [683, 0]
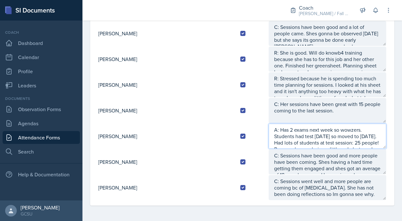
click at [286, 137] on textarea "A: Has 2 exams next week so wowzers. Students had test today so moved to Sunday…" at bounding box center [326, 136] width 117 height 25
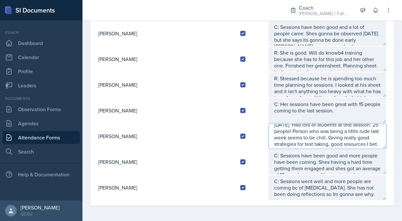
scroll to position [16, 0]
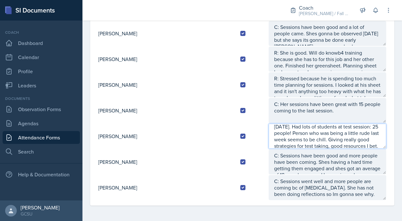
click at [319, 133] on textarea "A: Has 2 exams next week so wowzers. Students had test today so moved session t…" at bounding box center [326, 136] width 117 height 25
click at [320, 134] on textarea "A: Has 2 exams next week so wowzers. Students had test today so moved session t…" at bounding box center [326, 136] width 117 height 25
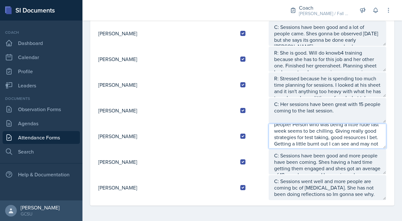
scroll to position [26, 0]
click at [341, 129] on textarea "A: Has 2 exams next week so wowzers. Students had test today so moved session t…" at bounding box center [326, 136] width 117 height 25
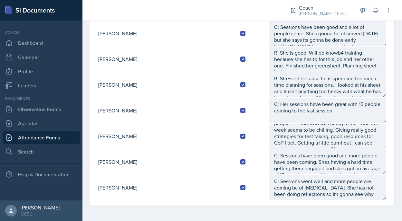
click at [335, 149] on td "A: Has 2 exams next week so wowzers. Students had test today so moved session t…" at bounding box center [327, 137] width 118 height 26
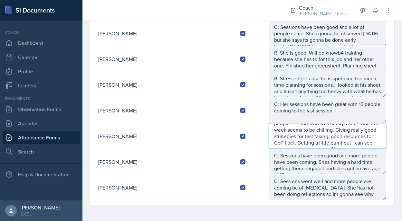
click at [326, 145] on textarea "A: Has 2 exams next week so wowzers. Students had test today so moved session t…" at bounding box center [326, 136] width 117 height 25
drag, startPoint x: 352, startPoint y: 136, endPoint x: 334, endPoint y: 137, distance: 17.7
click at [334, 137] on textarea "A: Has 2 exams next week so wowzers. Students had test today so moved session t…" at bounding box center [326, 136] width 117 height 25
click at [313, 142] on textarea "A: Has 2 exams next week so wowzers. Students had test today so moved session t…" at bounding box center [326, 136] width 117 height 25
click at [329, 146] on textarea "A: Has 2 exams next week so wowzers. Students had test today so moved session t…" at bounding box center [326, 136] width 117 height 25
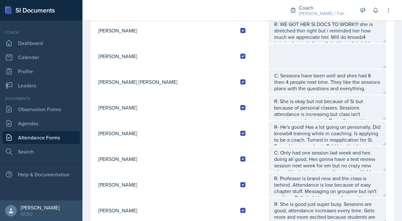
scroll to position [0, 0]
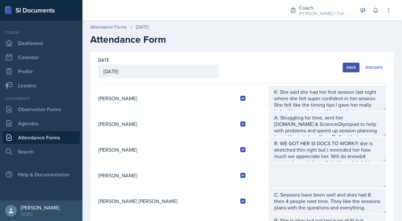
type textarea "A: Has 2 exams next week so wowzers. Students had test today so moved session t…"
click at [352, 69] on div "Save" at bounding box center [351, 67] width 10 height 5
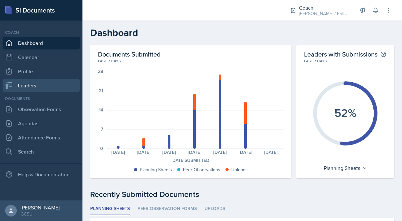
click at [24, 80] on link "Leaders" at bounding box center [41, 85] width 77 height 13
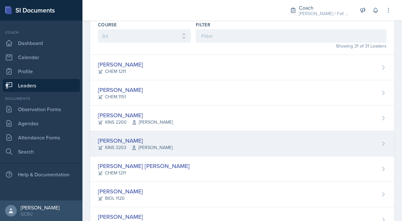
scroll to position [51, 0]
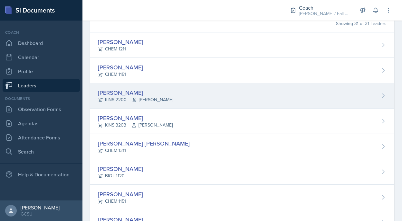
click at [146, 92] on div "[PERSON_NAME]" at bounding box center [135, 92] width 75 height 9
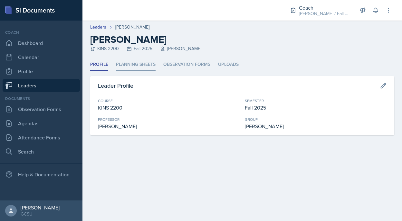
click at [137, 66] on li "Planning Sheets" at bounding box center [136, 65] width 40 height 13
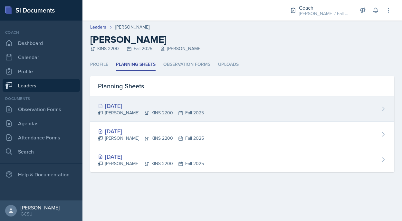
click at [145, 107] on div "[DATE]" at bounding box center [151, 106] width 106 height 9
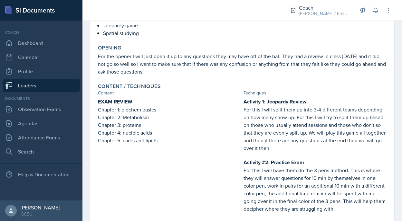
scroll to position [184, 0]
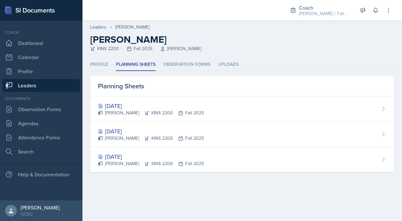
click at [108, 50] on div "KINS 2200 Fall 2025 Dr. Parks" at bounding box center [242, 48] width 304 height 7
copy div "2200"
click at [52, 86] on link "Leaders" at bounding box center [41, 85] width 77 height 13
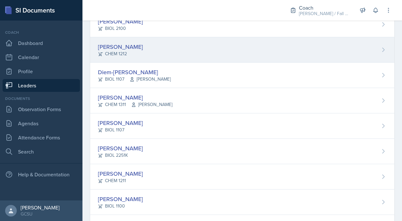
scroll to position [366, 0]
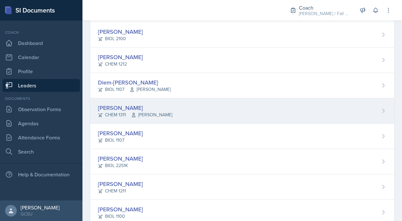
click at [134, 121] on div "[PERSON_NAME] CHEM 1311 [PERSON_NAME]" at bounding box center [242, 110] width 304 height 25
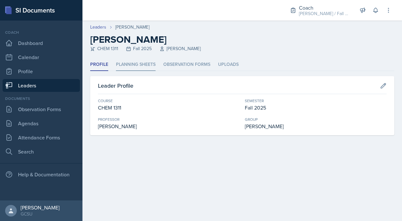
click at [144, 68] on li "Planning Sheets" at bounding box center [136, 65] width 40 height 13
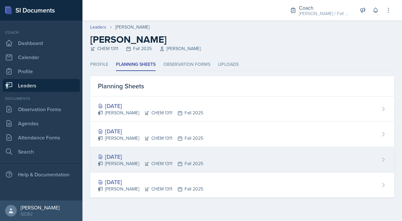
click at [149, 169] on div "[DATE] [PERSON_NAME] CHEM 1311 Fall 2025" at bounding box center [242, 159] width 304 height 25
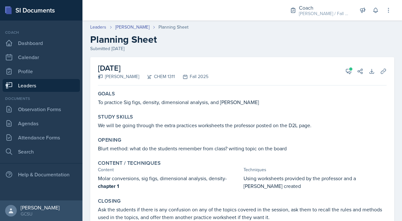
click at [51, 116] on div "Documents Observation Forms Agendas Attendance Forms Search" at bounding box center [41, 127] width 77 height 62
click at [49, 124] on link "Agendas" at bounding box center [41, 123] width 77 height 13
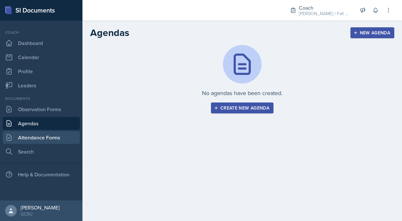
click at [52, 137] on link "Attendance Forms" at bounding box center [41, 137] width 77 height 13
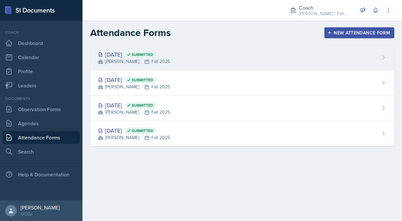
click at [154, 67] on div "[DATE] Submitted [PERSON_NAME] Fall 2025" at bounding box center [242, 57] width 304 height 25
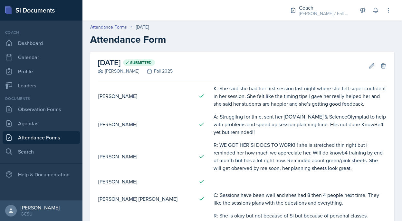
click at [363, 65] on div "Edit Delete" at bounding box center [374, 66] width 23 height 6
click at [367, 65] on button "Edit" at bounding box center [372, 66] width 12 height 12
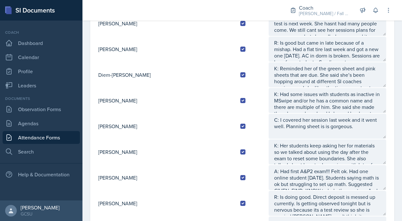
scroll to position [6, 0]
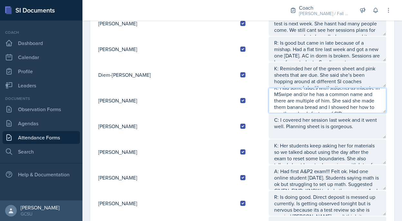
click at [358, 107] on textarea "K: Had some issues with students as inactive in MSwipe and/or he has a common n…" at bounding box center [326, 100] width 117 height 25
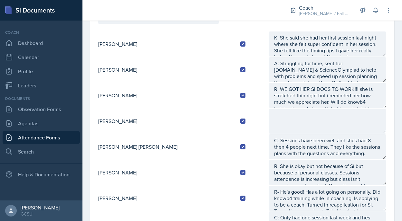
scroll to position [0, 0]
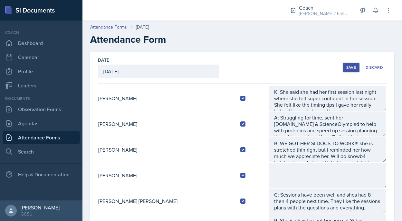
type textarea "K: Had some issues with students as inactive in MSwipe and/or he has a common n…"
click at [349, 65] on div "Save" at bounding box center [351, 67] width 10 height 5
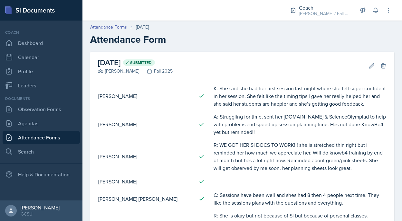
click at [212, 5] on div at bounding box center [180, 10] width 185 height 21
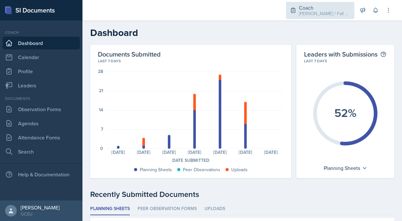
click at [317, 18] on div "Coach BECK / Fall 2025" at bounding box center [320, 10] width 68 height 17
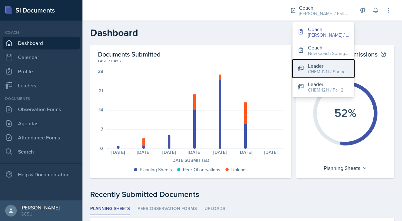
click at [307, 75] on button "Leader CHEM 1211 / Spring 2025" at bounding box center [323, 69] width 62 height 18
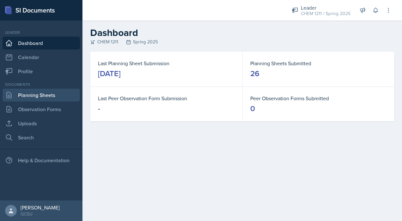
click at [73, 89] on link "Planning Sheets" at bounding box center [41, 95] width 77 height 13
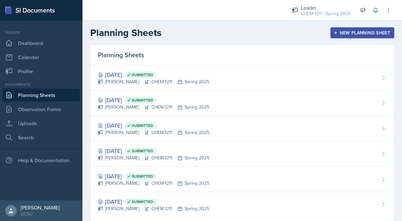
click at [54, 130] on div "Documents Planning Sheets Observation Forms Uploads Search" at bounding box center [41, 113] width 77 height 62
click at [54, 128] on link "Uploads" at bounding box center [41, 123] width 77 height 13
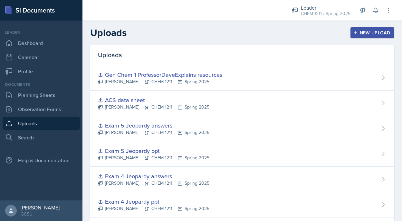
click at [363, 38] on button "New Upload" at bounding box center [372, 32] width 44 height 11
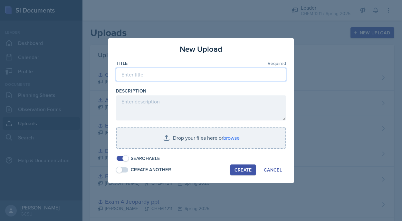
click at [162, 81] on input at bounding box center [201, 75] width 170 height 14
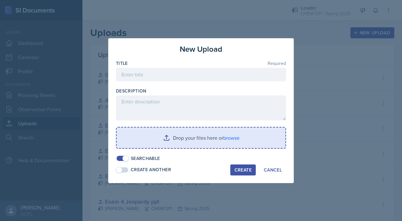
click at [153, 138] on input "file" at bounding box center [200, 138] width 169 height 21
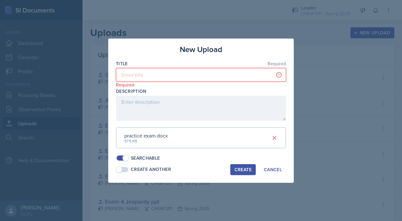
click at [140, 73] on input at bounding box center [201, 75] width 170 height 14
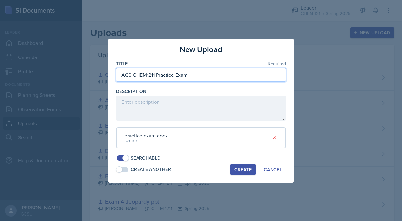
click at [189, 77] on input "ACS CHEM1211 Practice Exam" at bounding box center [201, 75] width 170 height 14
click at [186, 77] on input "ACS CHEM1211 Practice Exam" at bounding box center [201, 75] width 170 height 14
click at [181, 75] on input "ACS CHEM1211 Practice Exam" at bounding box center [201, 75] width 170 height 14
click at [126, 74] on input "ACS CHEM1211 Practice ACS" at bounding box center [201, 75] width 170 height 14
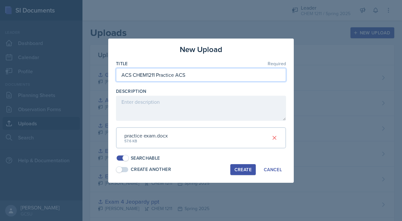
click at [126, 74] on input "ACS CHEM1211 Practice ACS" at bounding box center [201, 75] width 170 height 14
type input "CHEM1211 Practice ACS"
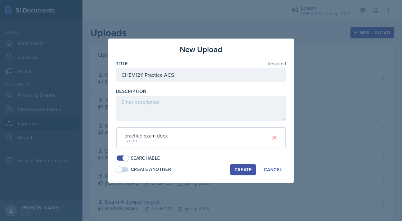
click at [191, 94] on div "Description" at bounding box center [201, 91] width 170 height 6
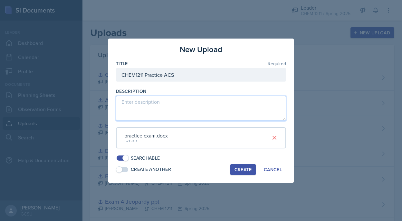
click at [191, 101] on textarea at bounding box center [201, 108] width 170 height 25
type textarea "no answers, sorry :("
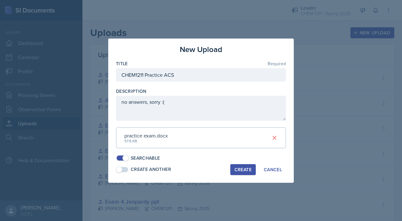
click at [244, 173] on button "Create" at bounding box center [242, 169] width 25 height 11
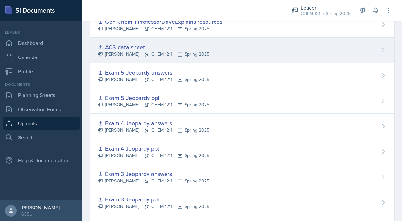
scroll to position [149, 0]
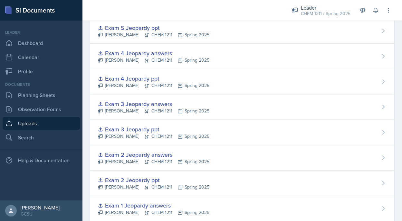
click at [326, 19] on div "Leader CHEM 1211 / Spring 2025 Coach BECK / Fall 2025 Coach New Coach Spring 25…" at bounding box center [337, 10] width 109 height 21
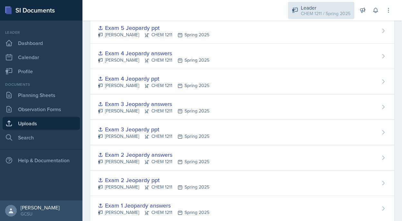
click at [326, 17] on div "Leader CHEM 1211 / Spring 2025" at bounding box center [321, 10] width 66 height 17
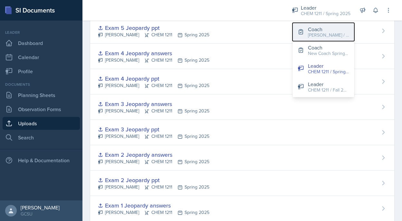
click at [322, 33] on div "[PERSON_NAME] / Fall 2025" at bounding box center [328, 35] width 41 height 7
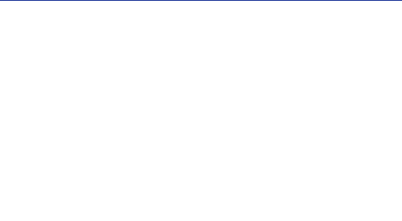
click at [29, 73] on link "Profile" at bounding box center [41, 71] width 77 height 13
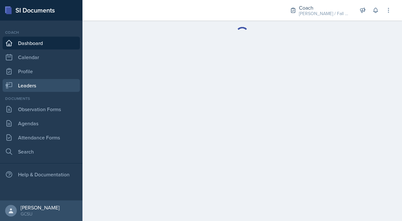
click at [29, 81] on link "Leaders" at bounding box center [41, 85] width 77 height 13
